Goal: Task Accomplishment & Management: Manage account settings

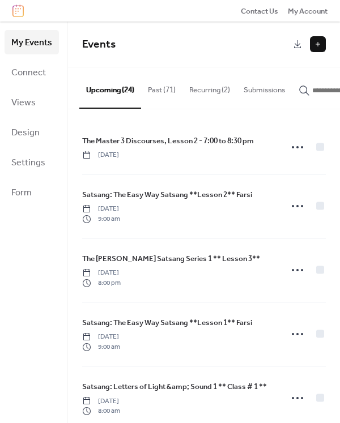
click at [199, 92] on button "Recurring (2)" at bounding box center [209, 87] width 54 height 40
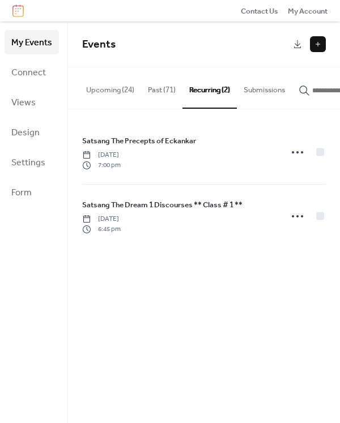
click at [112, 89] on button "Upcoming (24)" at bounding box center [110, 87] width 62 height 40
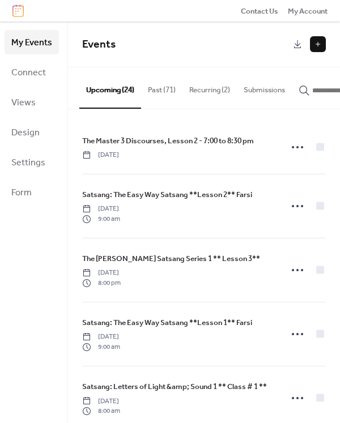
click at [151, 92] on button "Past (71)" at bounding box center [161, 87] width 41 height 40
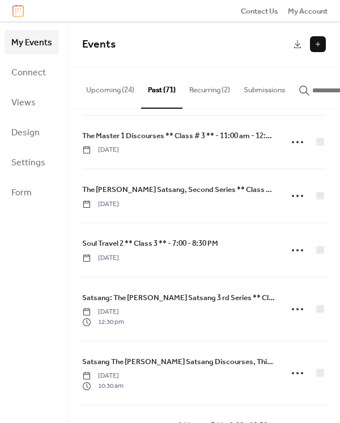
scroll to position [2088, 0]
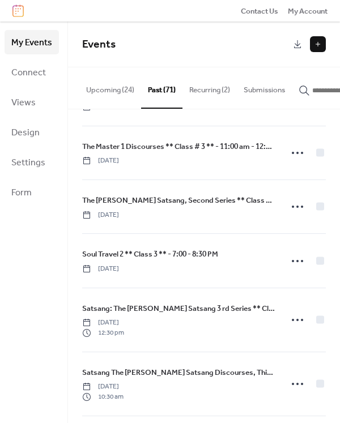
click at [218, 87] on button "Recurring (2)" at bounding box center [209, 87] width 54 height 40
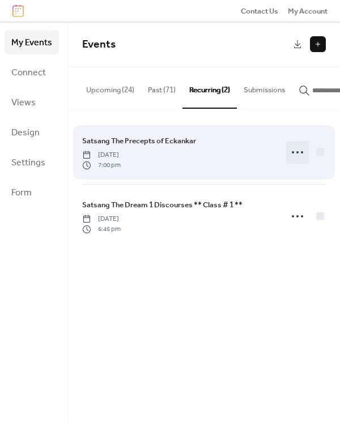
click at [294, 158] on icon at bounding box center [297, 152] width 18 height 18
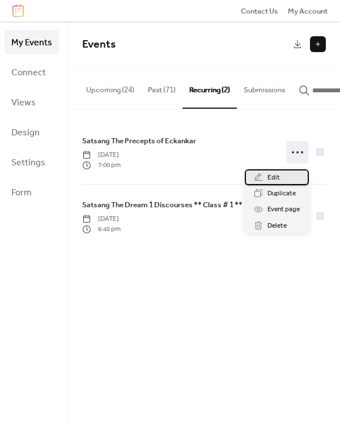
click at [266, 175] on div "Edit" at bounding box center [277, 177] width 64 height 16
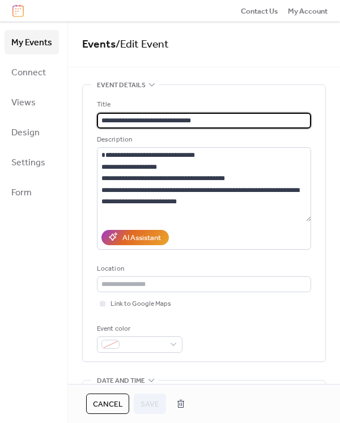
type input "**********"
click at [92, 48] on link "Events" at bounding box center [98, 44] width 33 height 21
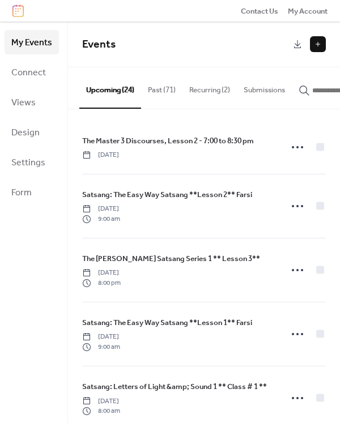
click at [204, 95] on button "Recurring (2)" at bounding box center [209, 87] width 54 height 40
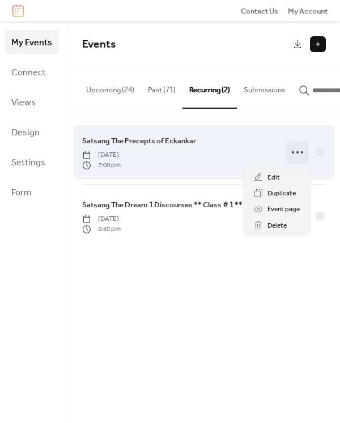
click at [296, 155] on icon at bounding box center [297, 152] width 18 height 18
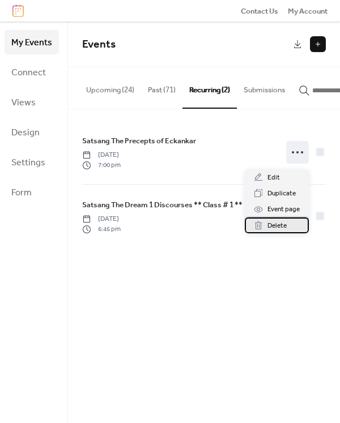
click at [278, 226] on span "Delete" at bounding box center [276, 225] width 19 height 11
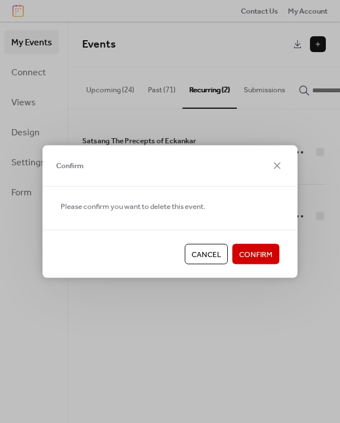
click at [260, 259] on span "Confirm" at bounding box center [255, 254] width 33 height 11
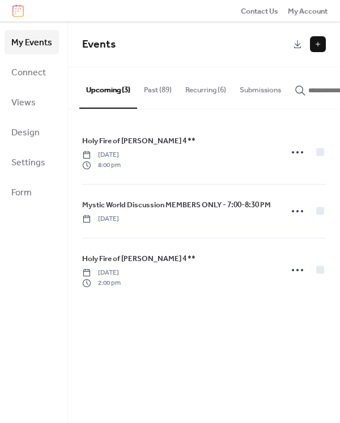
click at [196, 92] on button "Recurring (6)" at bounding box center [205, 87] width 54 height 40
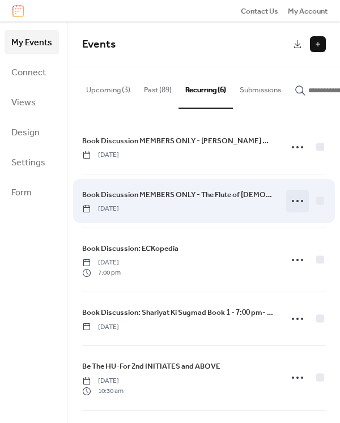
click at [295, 206] on icon at bounding box center [297, 201] width 18 height 18
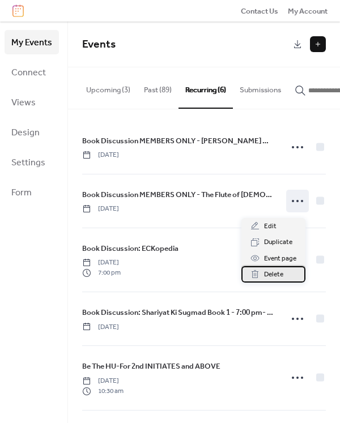
click at [281, 275] on span "Delete" at bounding box center [273, 274] width 19 height 11
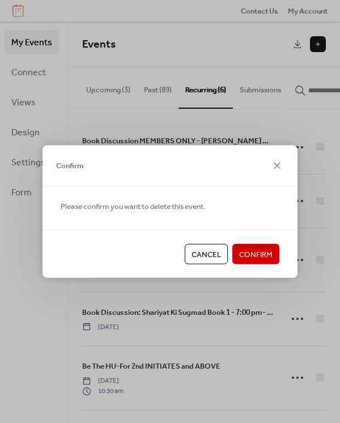
click at [266, 260] on span "Confirm" at bounding box center [255, 254] width 33 height 11
